Goal: Information Seeking & Learning: Understand process/instructions

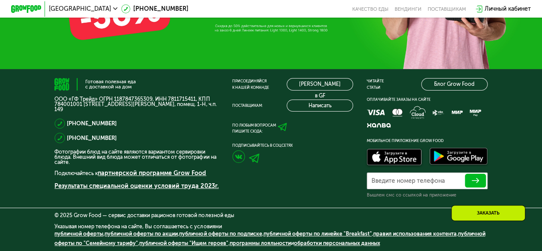
scroll to position [2490, 0]
click at [140, 217] on div "© 2025 Grow Food — сервис доставки рационов готовой полезной еды" at bounding box center [270, 214] width 433 height 5
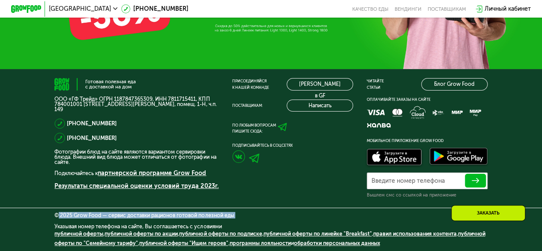
click at [140, 217] on div "© 2025 Grow Food — сервис доставки рационов готовой полезной еды" at bounding box center [270, 214] width 433 height 5
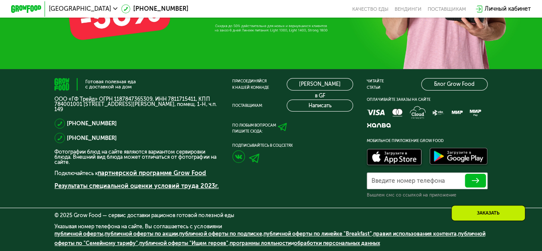
click at [159, 153] on p "Фотографии блюд на сайте являются вариантом сервировки блюда. Внешний вид блюда…" at bounding box center [136, 157] width 164 height 16
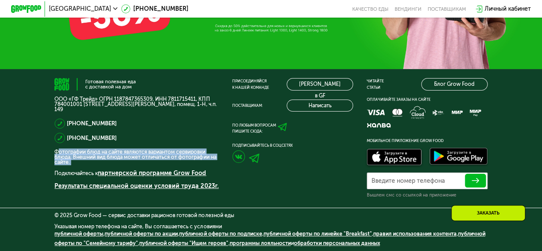
click at [159, 153] on p "Фотографии блюд на сайте являются вариантом сервировки блюда. Внешний вид блюда…" at bounding box center [136, 157] width 164 height 16
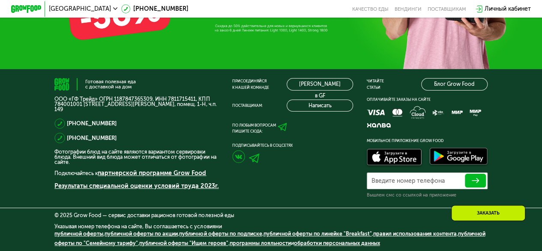
click at [159, 153] on p "Фотографии блюд на сайте являются вариантом сервировки блюда. Внешний вид блюда…" at bounding box center [136, 157] width 164 height 16
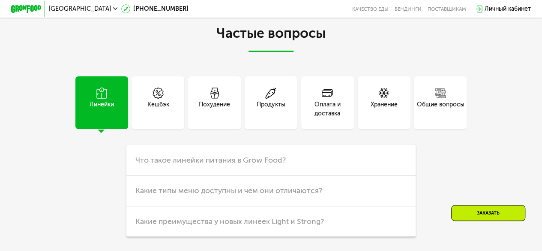
scroll to position [1917, 0]
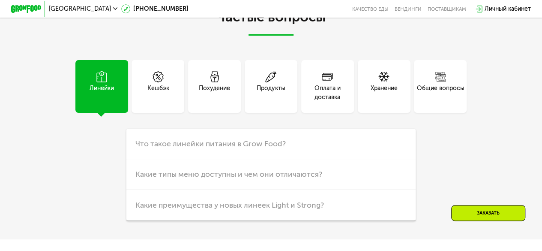
click at [332, 102] on div "Оплата и доставка" at bounding box center [327, 93] width 53 height 18
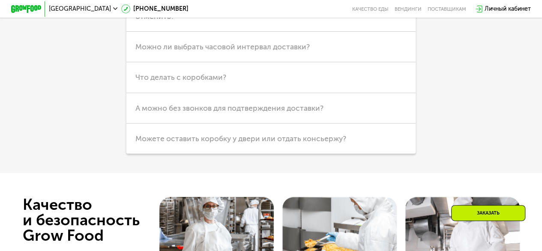
scroll to position [2116, 0]
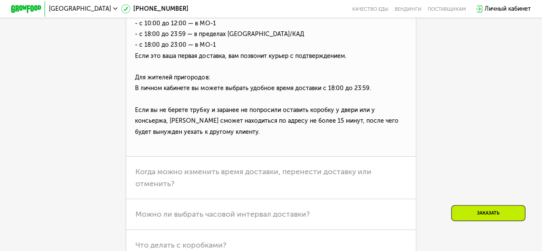
click at [227, 100] on p "Мы привозим еду каждые 2 дня в выбранный вами 2-часовой интервал. - с 6:00 до 1…" at bounding box center [270, 73] width 289 height 165
click at [173, 99] on p "Мы привозим еду каждые 2 дня в выбранный вами 2-часовой интервал. - с 6:00 до 1…" at bounding box center [270, 73] width 289 height 165
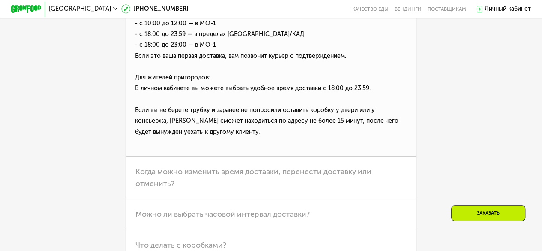
click at [173, 99] on p "Мы привозим еду каждые 2 дня в выбранный вами 2-часовой интервал. - с 6:00 до 1…" at bounding box center [270, 73] width 289 height 165
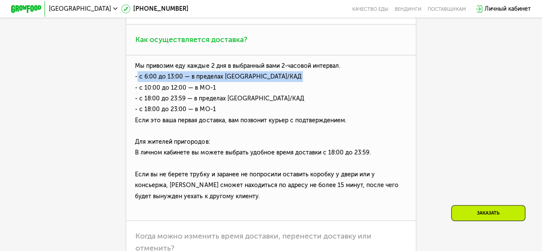
scroll to position [2051, 0]
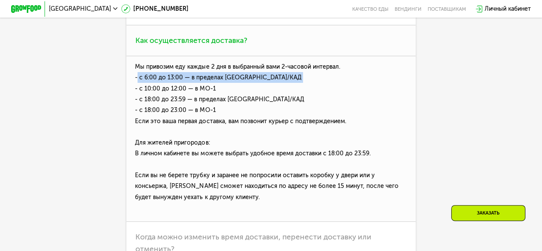
copy p "- с 6:00 до 13:00 — в пределах [GEOGRAPHIC_DATA]/КАД"
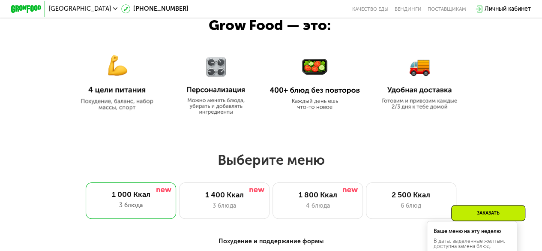
scroll to position [386, 0]
